Goal: Information Seeking & Learning: Compare options

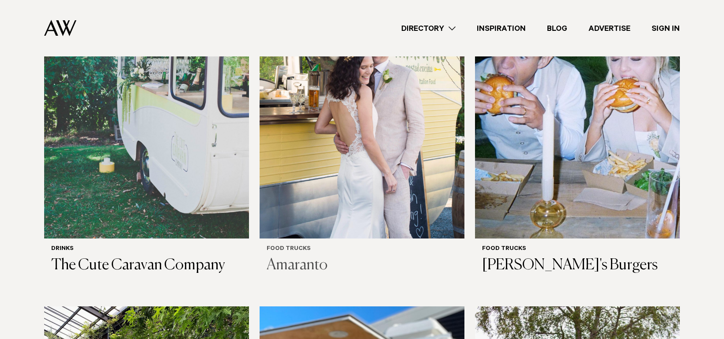
scroll to position [486, 0]
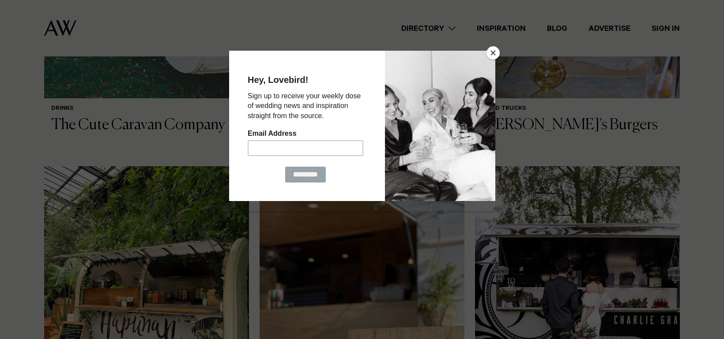
click at [492, 53] on button "Close" at bounding box center [492, 52] width 13 height 13
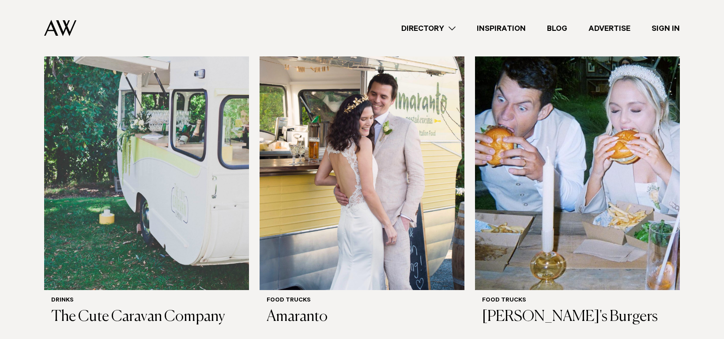
scroll to position [309, 0]
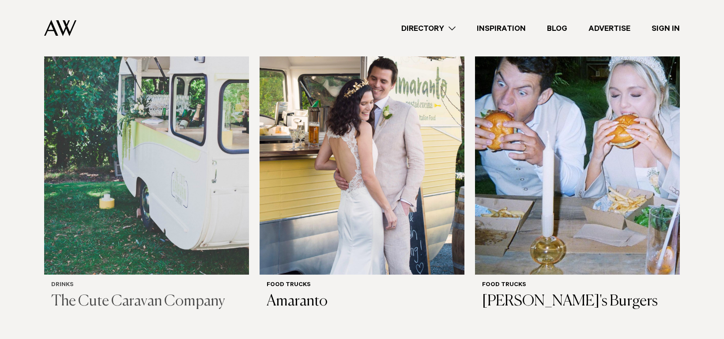
click at [109, 134] on img at bounding box center [146, 137] width 205 height 275
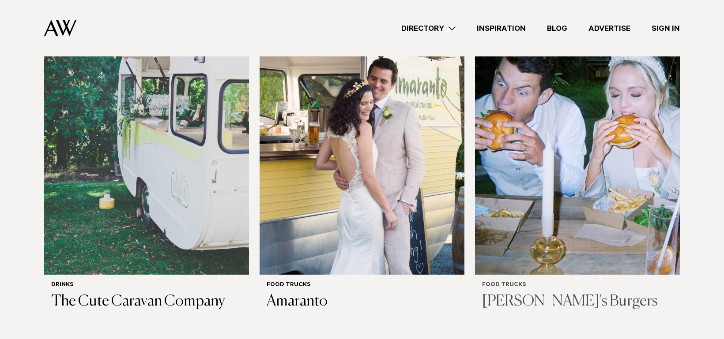
click at [561, 179] on img at bounding box center [577, 137] width 205 height 275
click at [361, 203] on img at bounding box center [362, 137] width 205 height 275
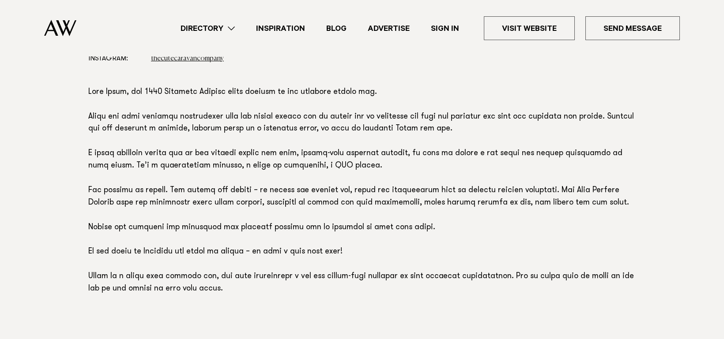
scroll to position [574, 0]
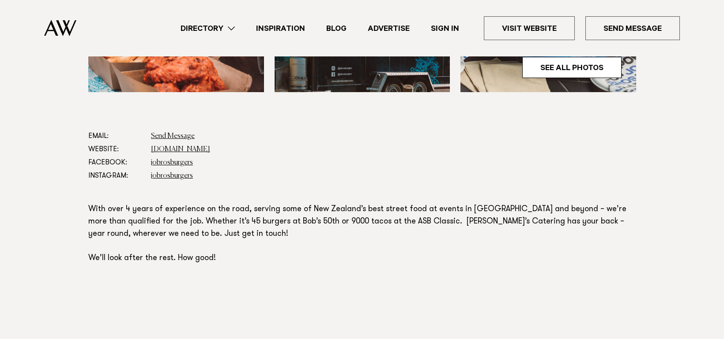
scroll to position [441, 0]
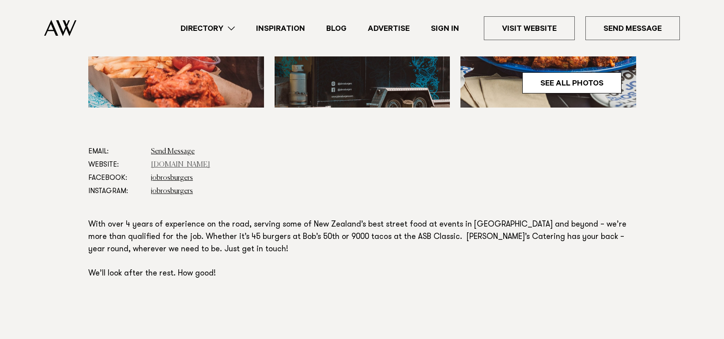
click at [162, 162] on link "jobrosburgers.com" at bounding box center [180, 165] width 59 height 7
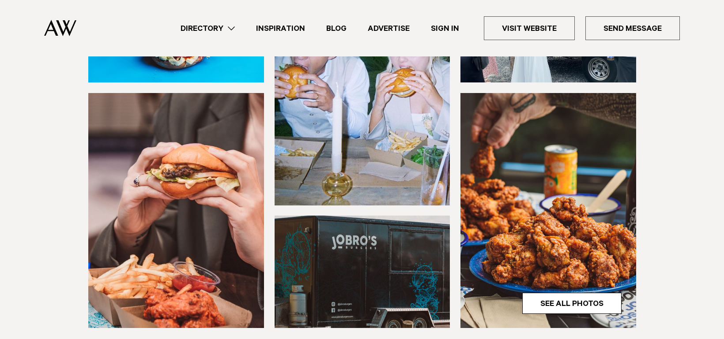
scroll to position [0, 0]
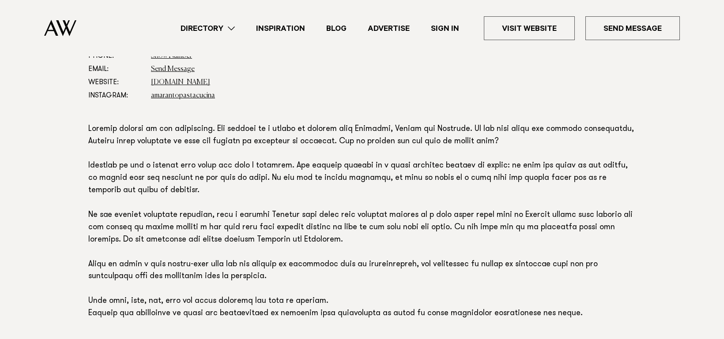
scroll to position [486, 0]
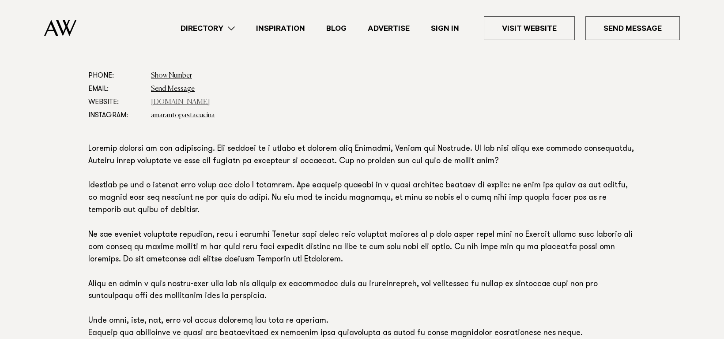
click at [167, 103] on link "[DOMAIN_NAME]" at bounding box center [180, 102] width 59 height 7
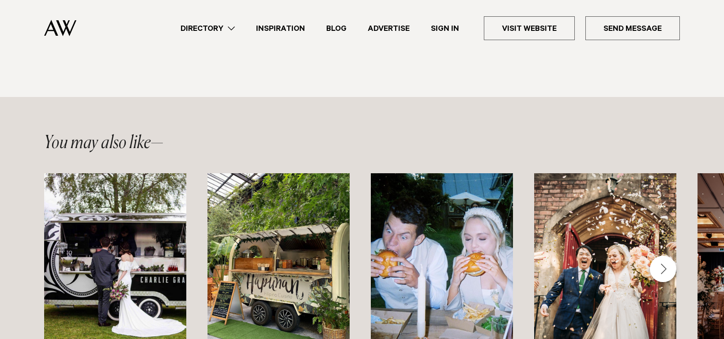
scroll to position [927, 0]
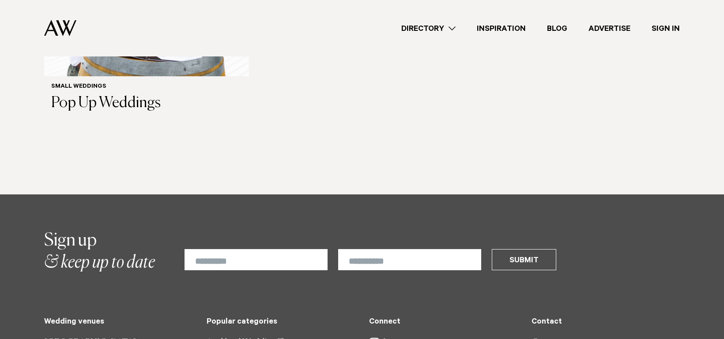
scroll to position [662, 0]
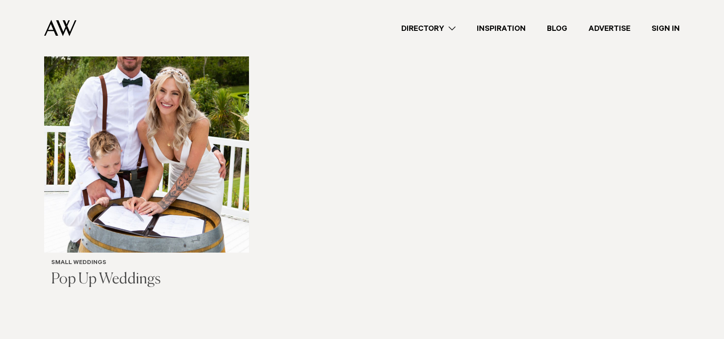
click at [128, 167] on img at bounding box center [146, 115] width 205 height 275
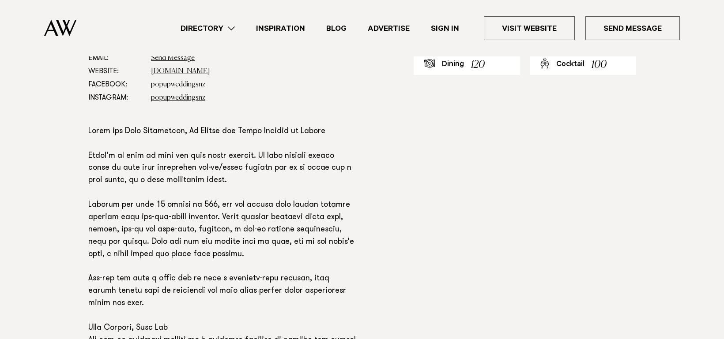
scroll to position [397, 0]
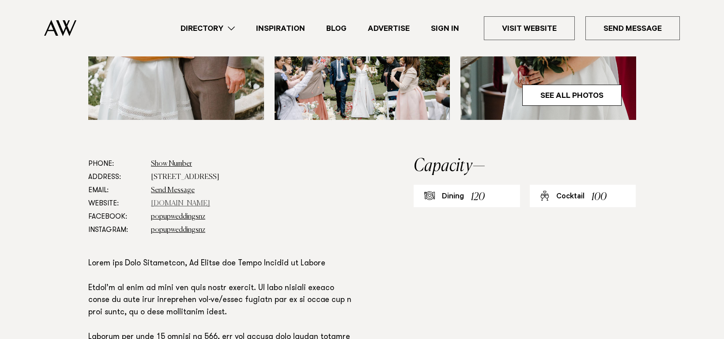
click at [180, 201] on link "[DOMAIN_NAME]" at bounding box center [180, 203] width 59 height 7
